Goal: Book appointment/travel/reservation

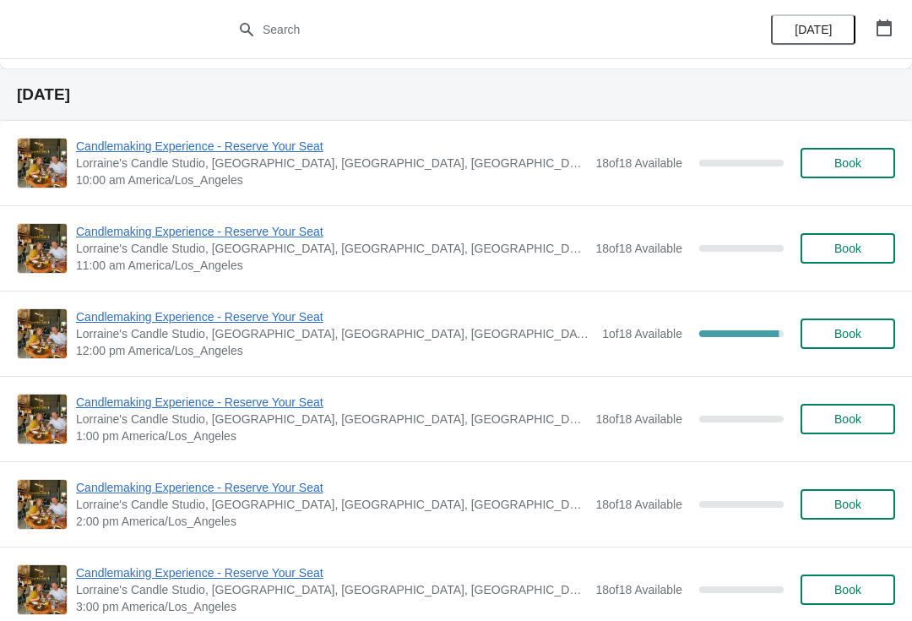
scroll to position [1454, 0]
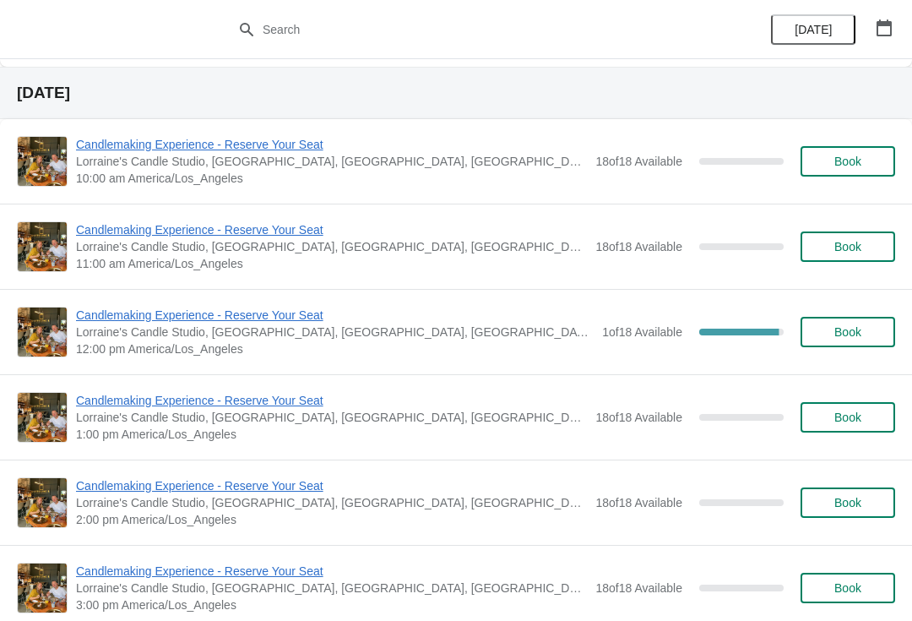
click at [158, 323] on span "Candlemaking Experience - Reserve Your Seat" at bounding box center [335, 315] width 518 height 17
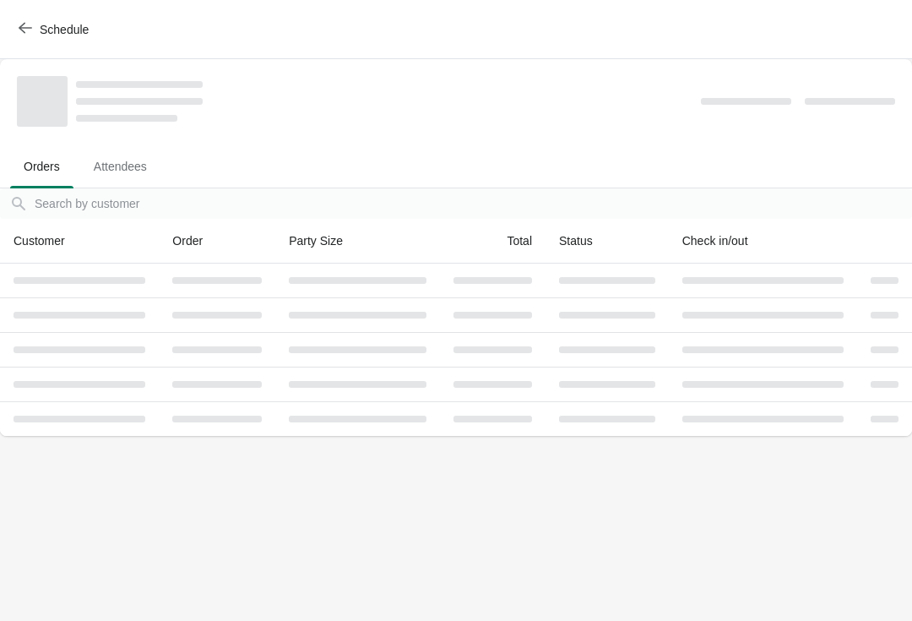
scroll to position [0, 0]
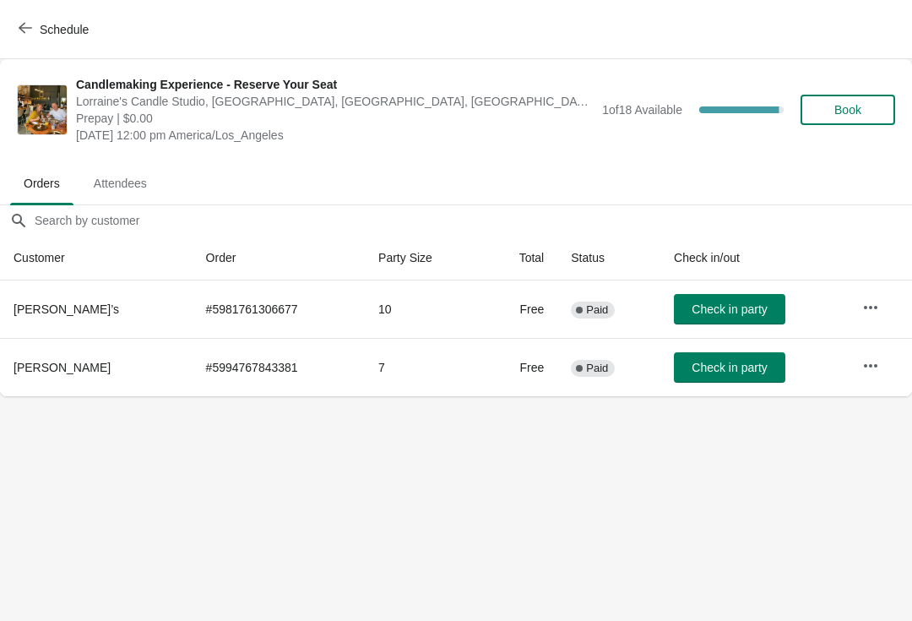
click at [59, 27] on span "Schedule" at bounding box center [64, 30] width 49 height 14
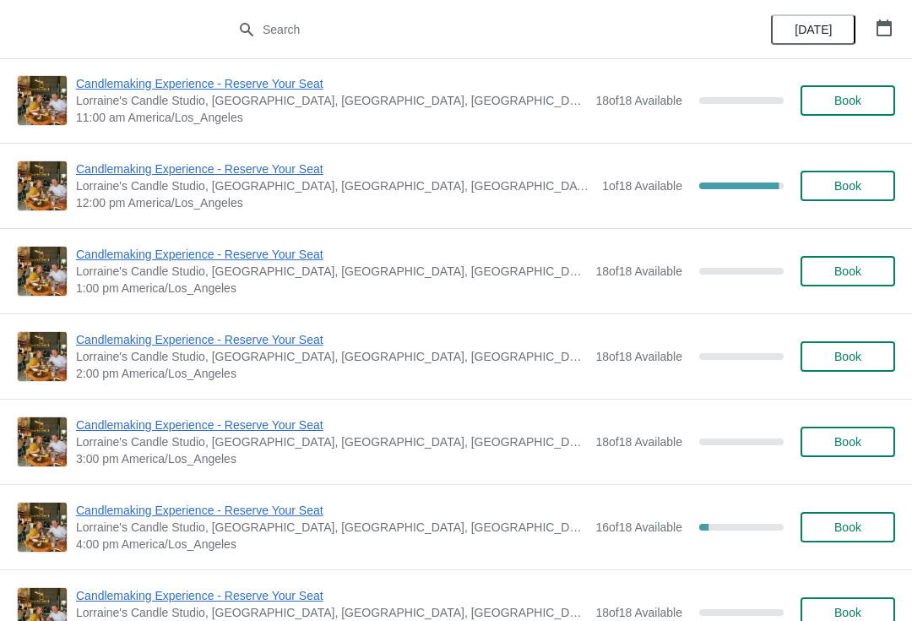
scroll to position [1603, 0]
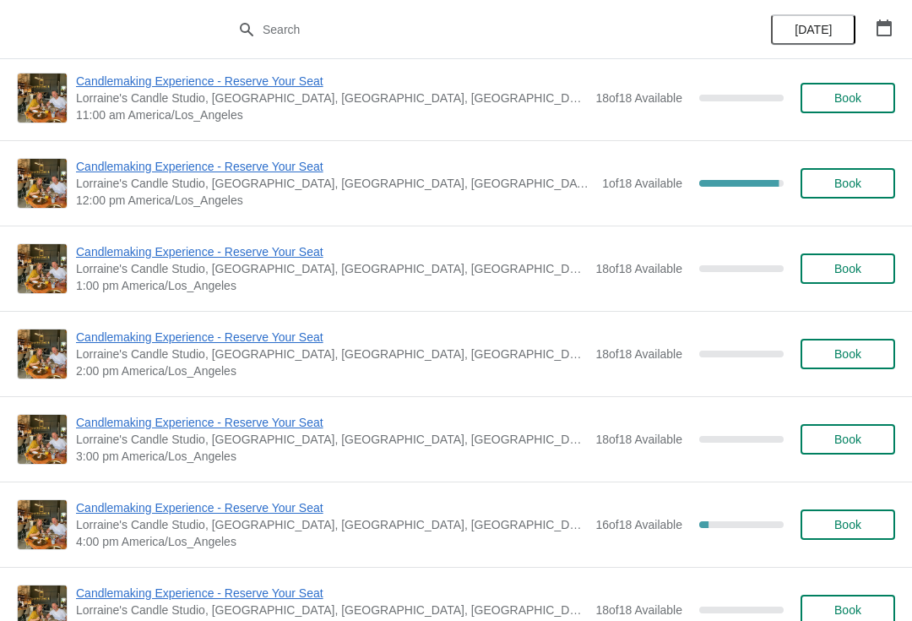
click at [847, 262] on span "Book" at bounding box center [848, 269] width 27 height 14
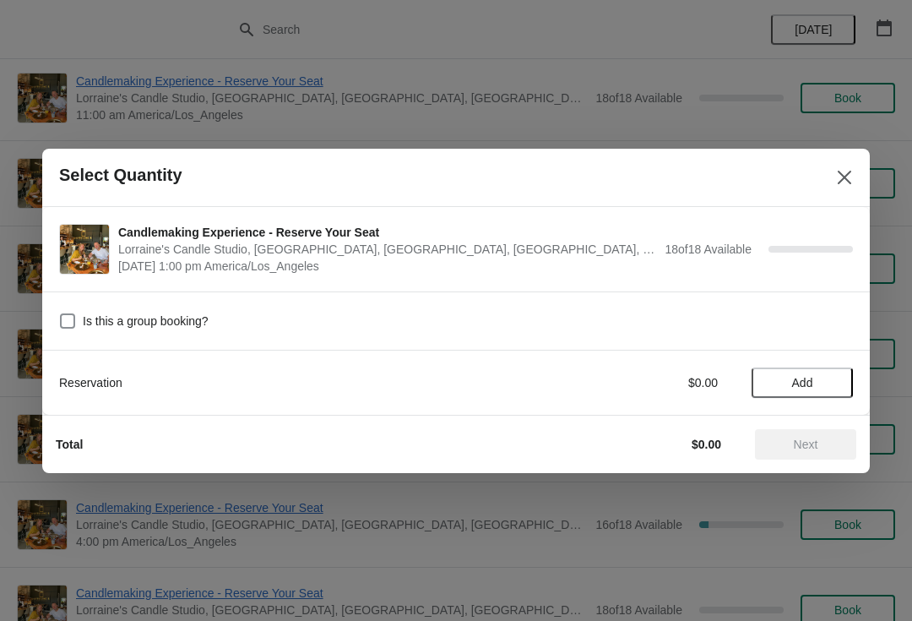
click at [804, 379] on span "Add" at bounding box center [803, 383] width 21 height 14
click at [838, 373] on div "Reservation $0.00 1" at bounding box center [456, 383] width 794 height 30
click at [837, 387] on icon at bounding box center [832, 382] width 18 height 18
click at [837, 388] on icon at bounding box center [832, 382] width 18 height 18
click at [838, 382] on icon at bounding box center [832, 382] width 18 height 18
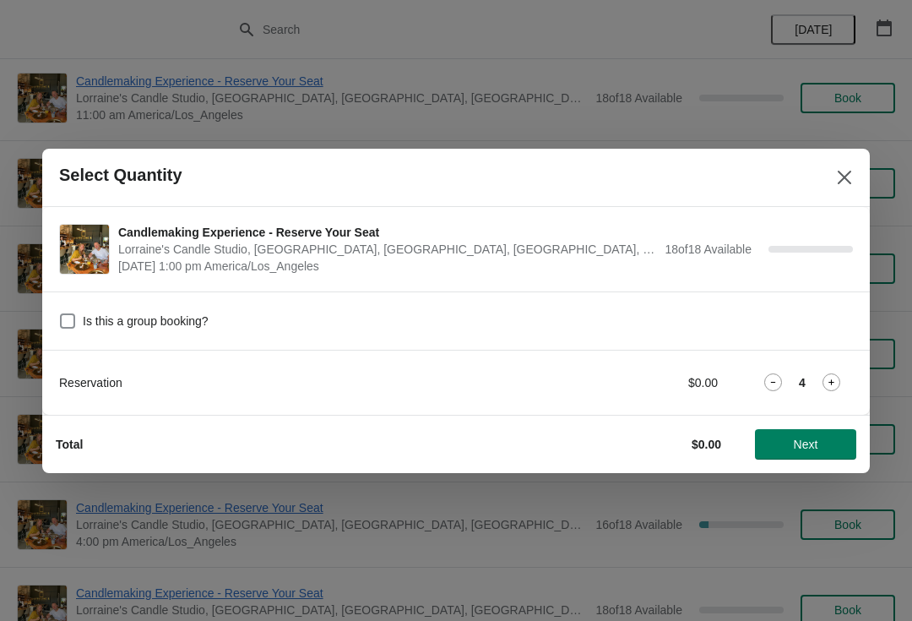
click at [838, 390] on icon at bounding box center [832, 382] width 18 height 18
click at [772, 390] on icon at bounding box center [774, 382] width 18 height 18
click at [813, 447] on span "Next" at bounding box center [806, 445] width 25 height 14
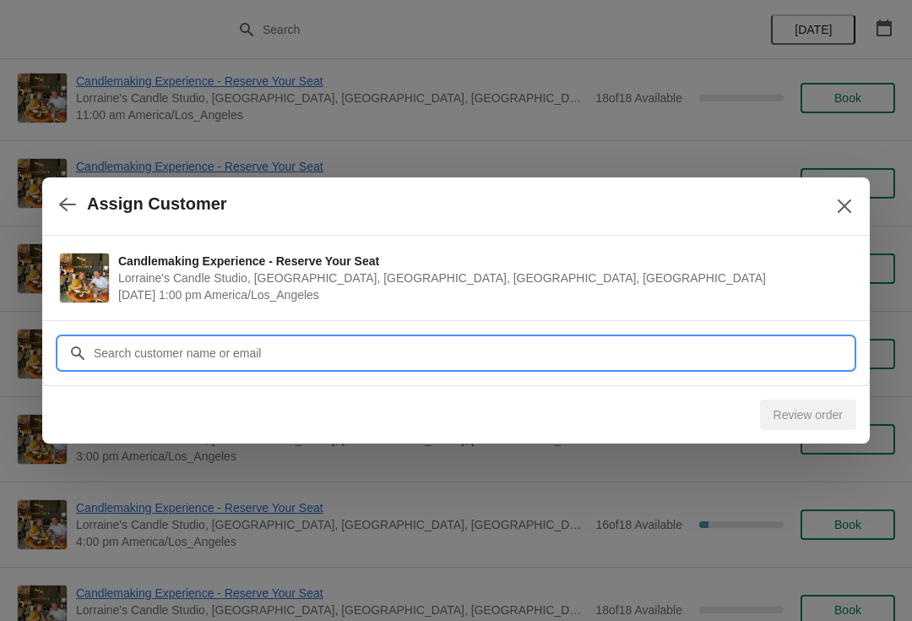
click at [700, 361] on input "Customer" at bounding box center [473, 353] width 760 height 30
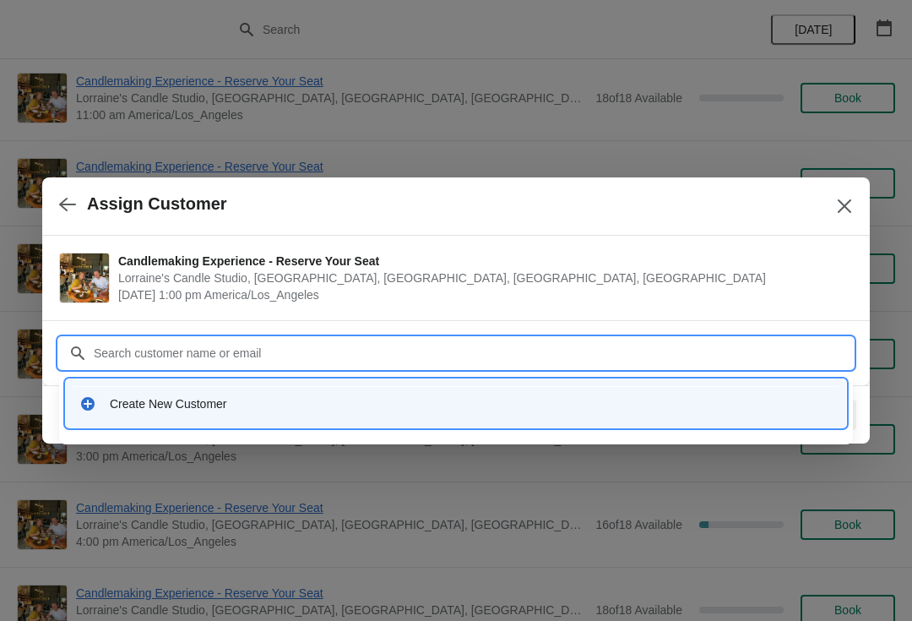
click at [279, 423] on div "Create New Customer" at bounding box center [456, 403] width 781 height 48
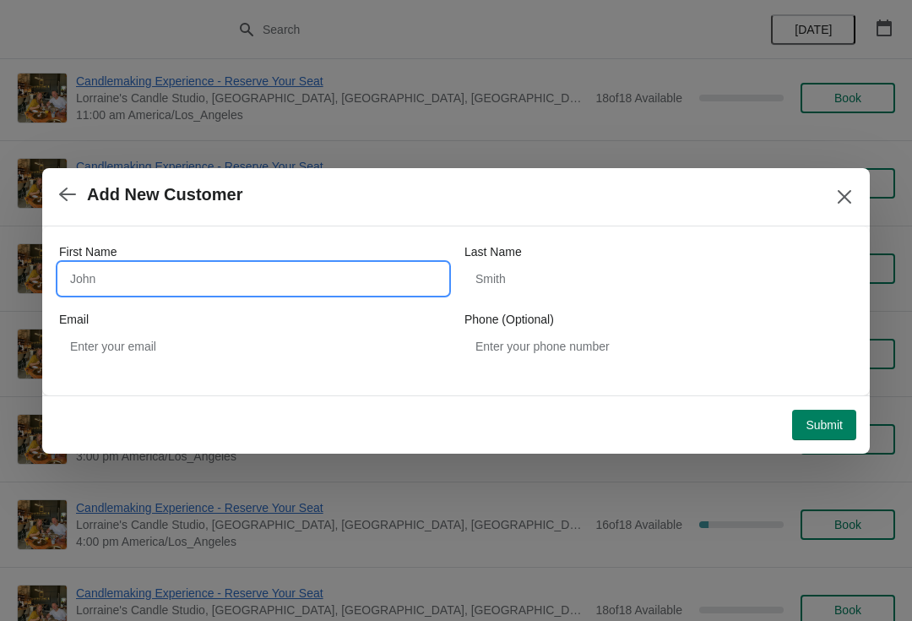
click at [274, 284] on input "First Name" at bounding box center [253, 279] width 389 height 30
type input "Tricia"
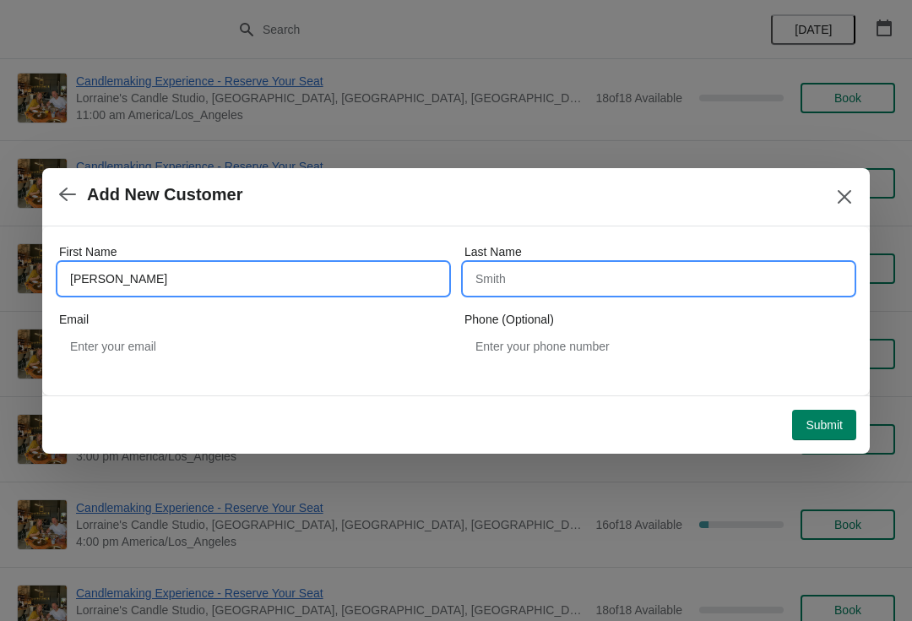
click at [597, 270] on input "Last Name" at bounding box center [659, 279] width 389 height 30
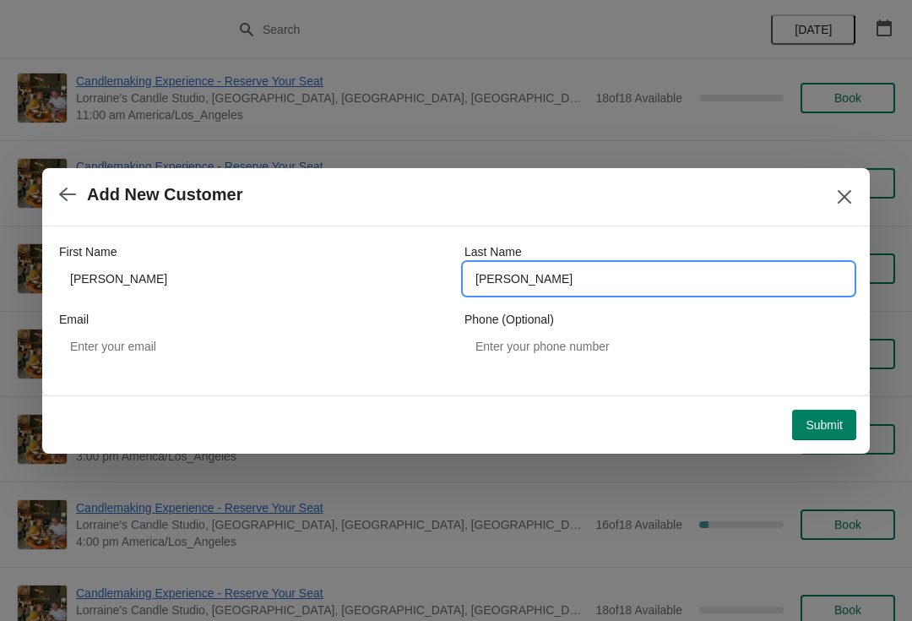
type input "Wahlman"
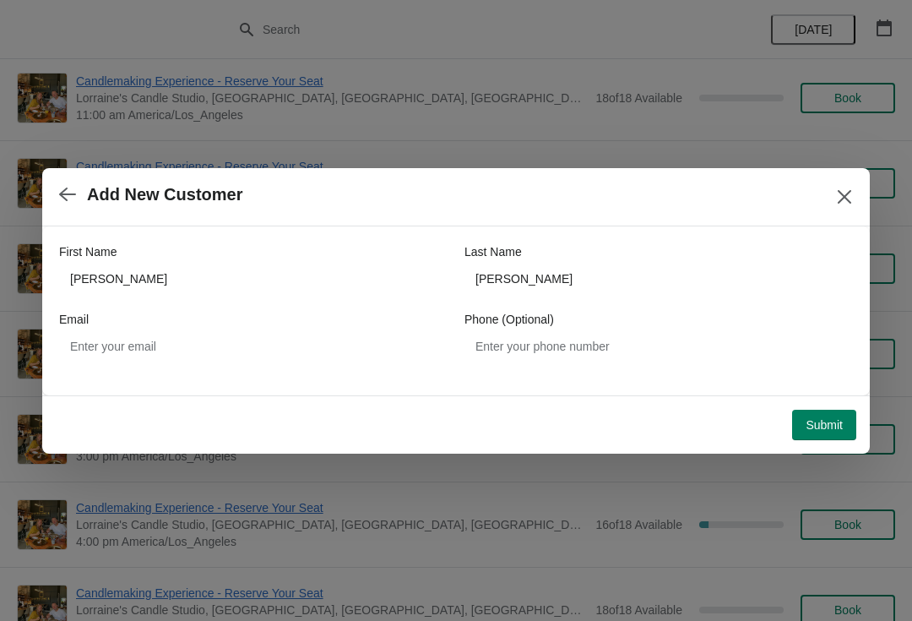
click at [836, 418] on span "Submit" at bounding box center [824, 425] width 37 height 14
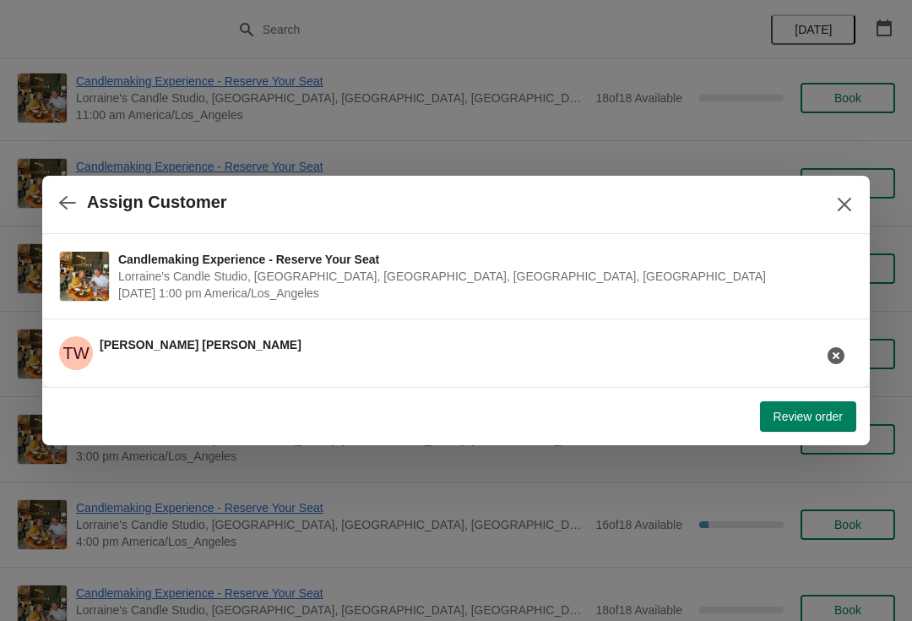
click at [793, 410] on span "Review order" at bounding box center [808, 417] width 69 height 14
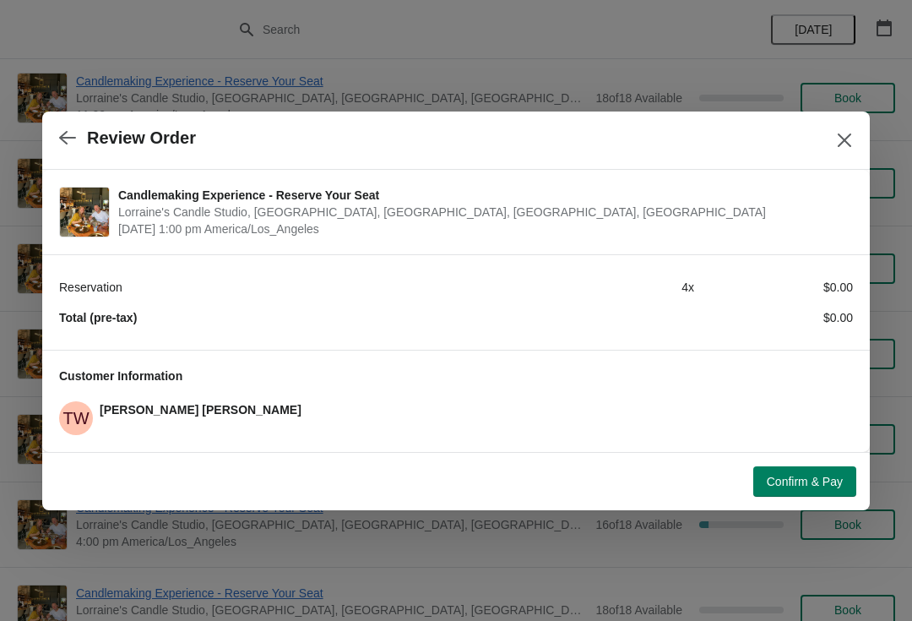
click at [818, 485] on span "Confirm & Pay" at bounding box center [805, 482] width 76 height 14
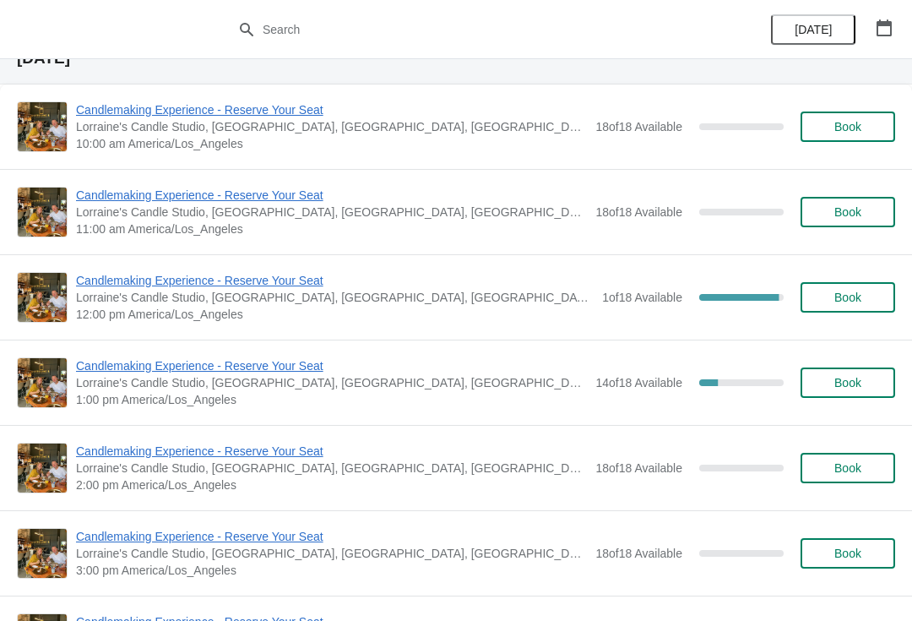
scroll to position [1517, 0]
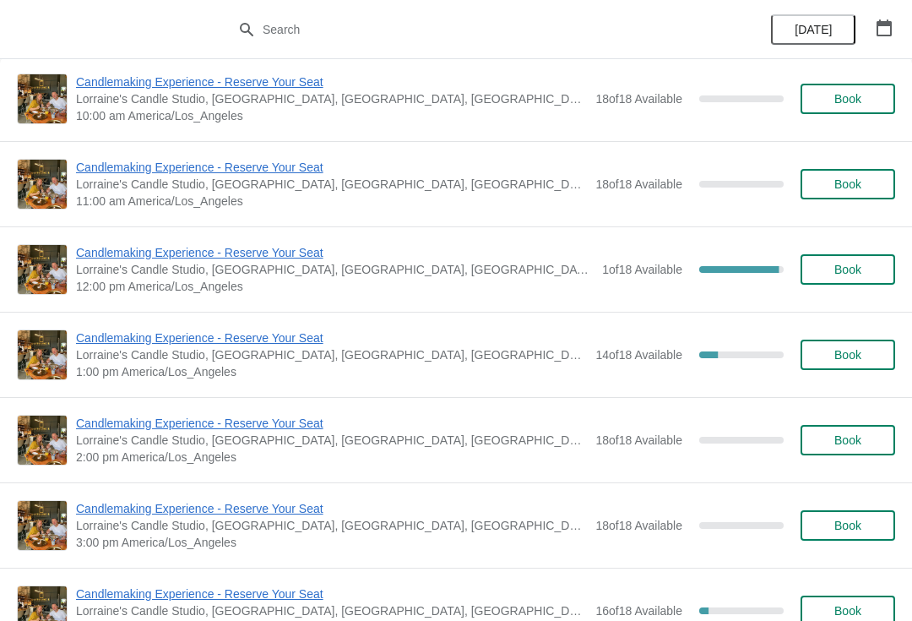
click at [193, 258] on span "Candlemaking Experience - Reserve Your Seat" at bounding box center [335, 252] width 518 height 17
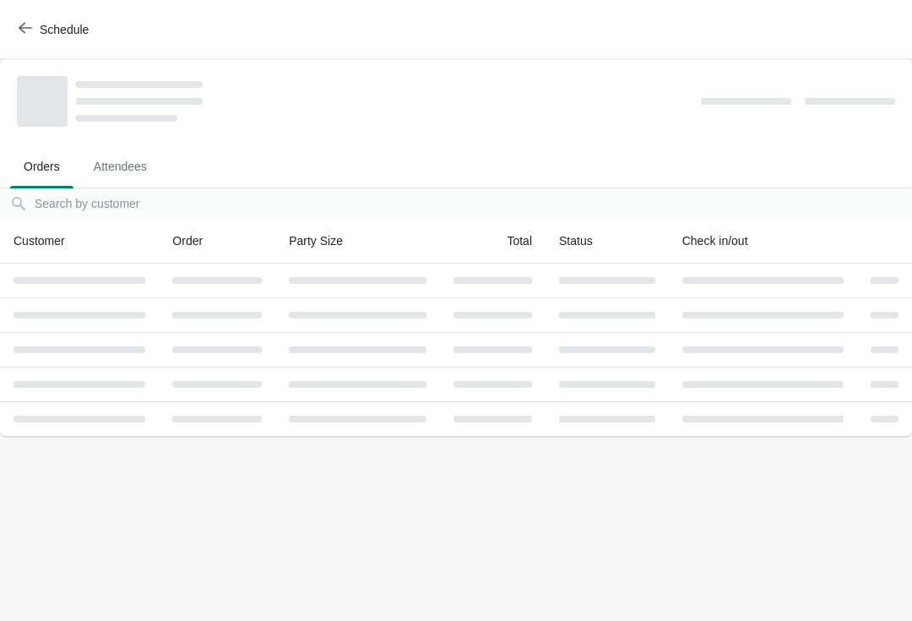
scroll to position [0, 0]
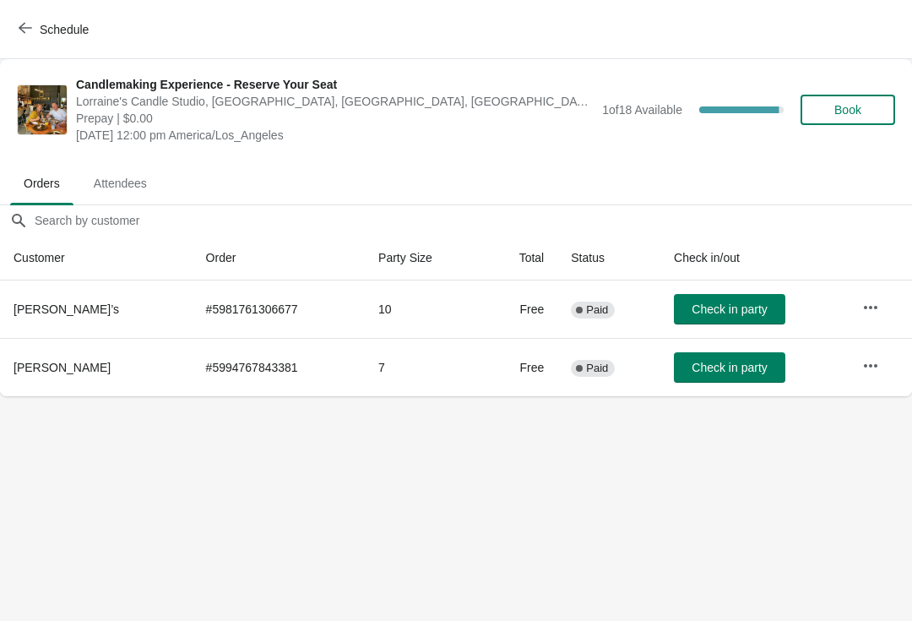
click at [62, 42] on button "Schedule" at bounding box center [55, 29] width 94 height 30
